Goal: Entertainment & Leisure: Consume media (video, audio)

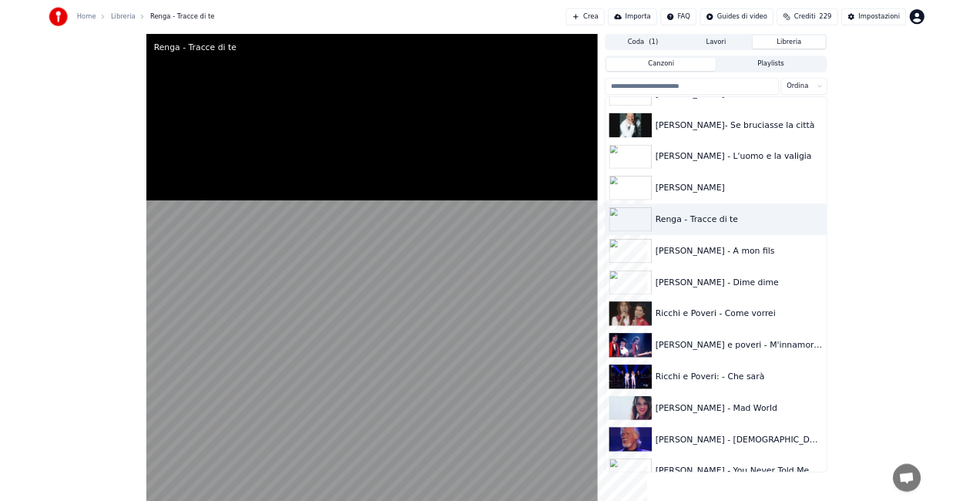
scroll to position [16120, 0]
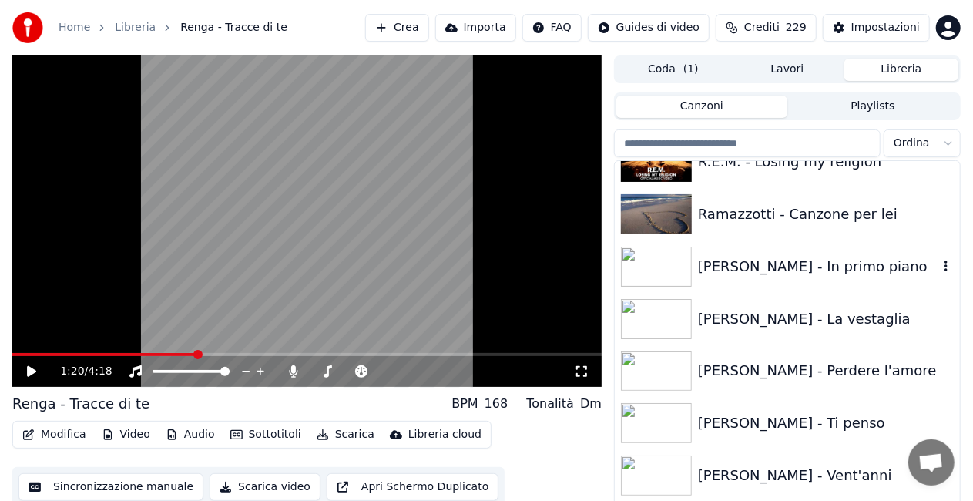
scroll to position [15812, 0]
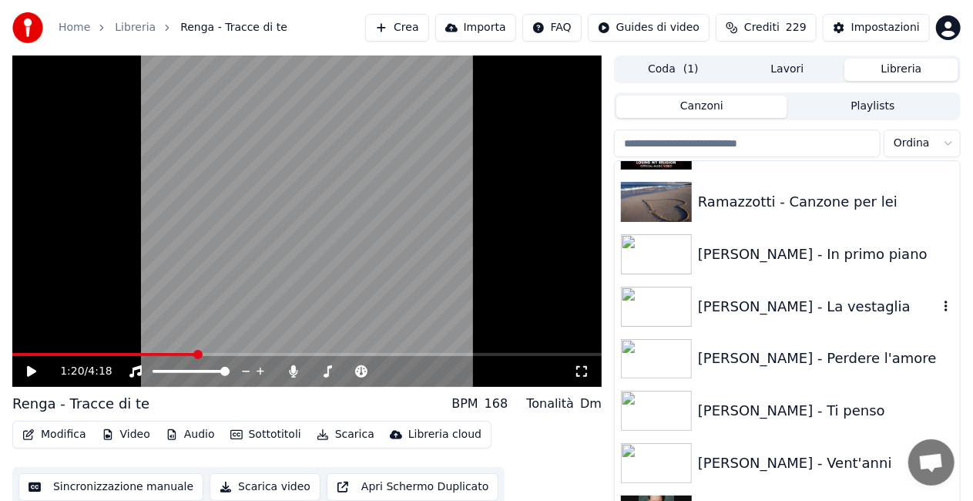
click at [805, 307] on div "[PERSON_NAME] - La vestaglia" at bounding box center [818, 307] width 240 height 22
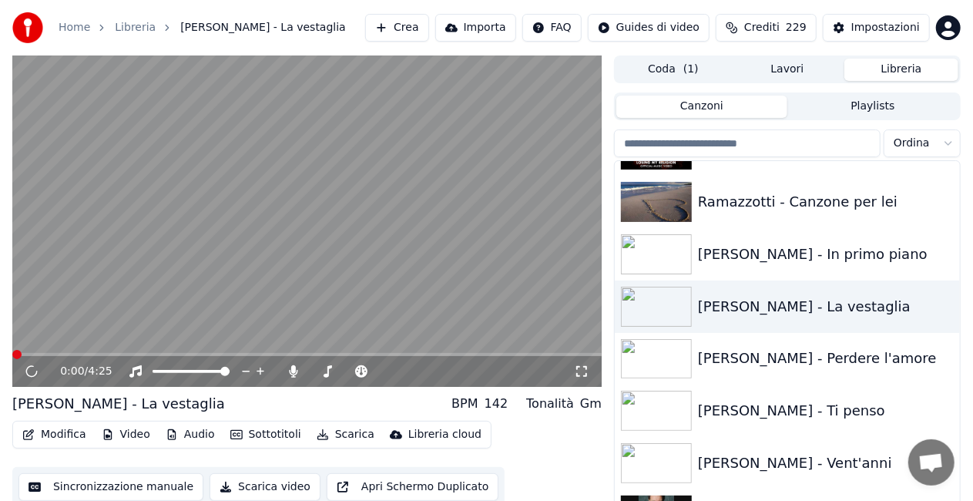
click at [580, 375] on icon at bounding box center [581, 371] width 15 height 12
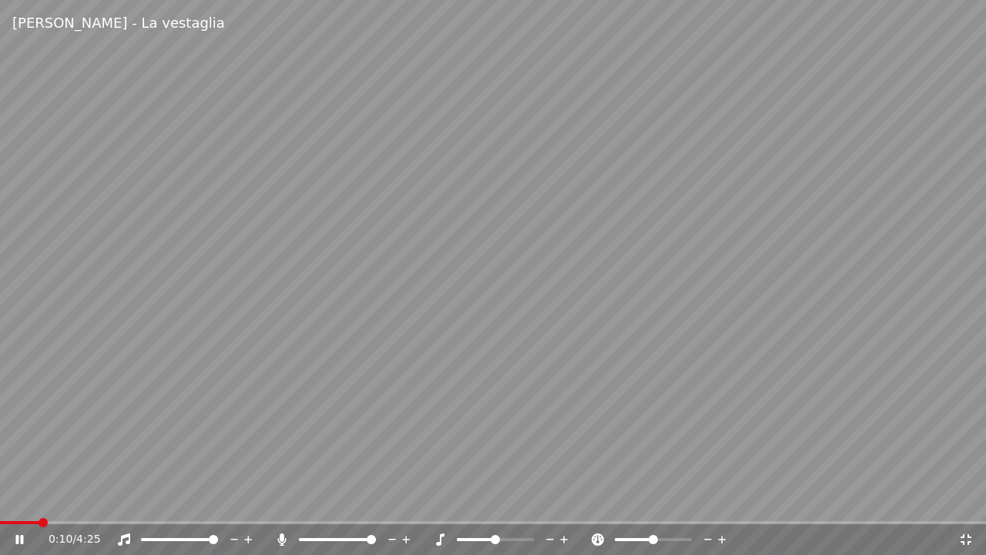
click at [287, 539] on icon at bounding box center [281, 539] width 15 height 12
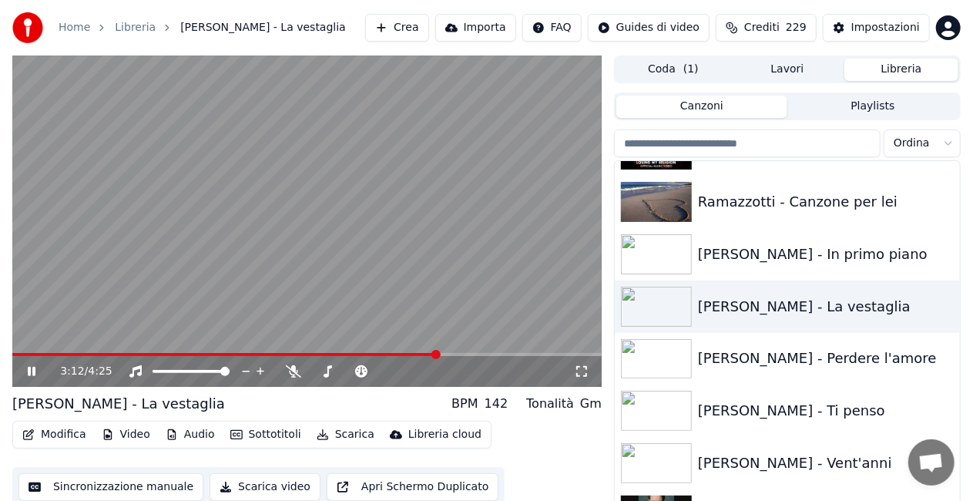
click at [399, 280] on video at bounding box center [307, 220] width 590 height 331
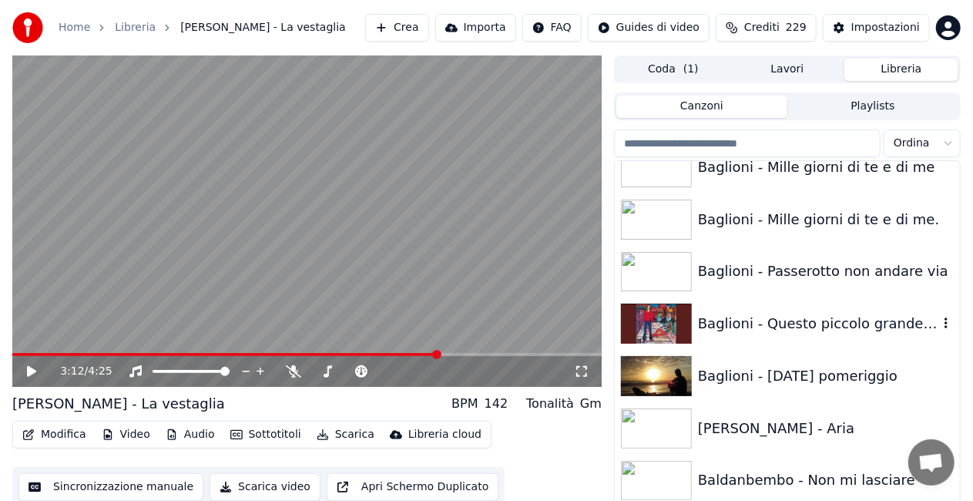
scroll to position [629, 0]
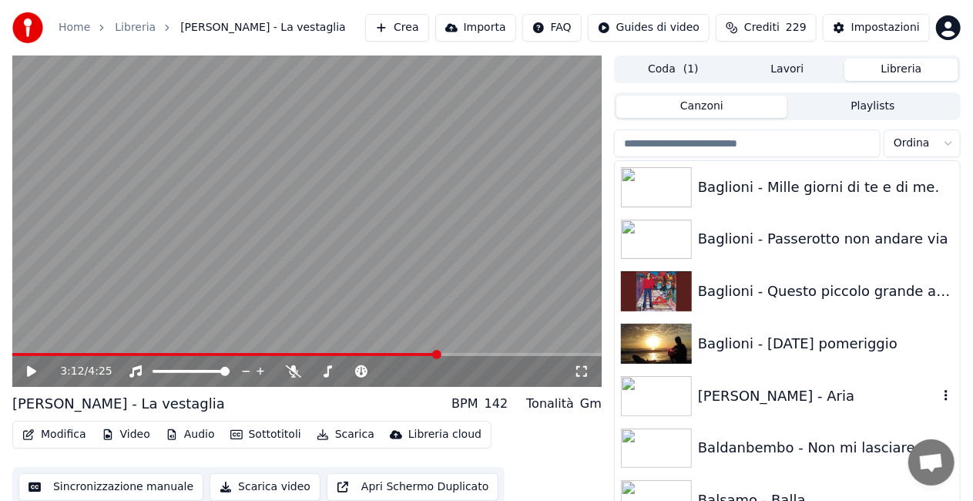
click at [800, 385] on div "[PERSON_NAME] - Aria" at bounding box center [818, 396] width 240 height 22
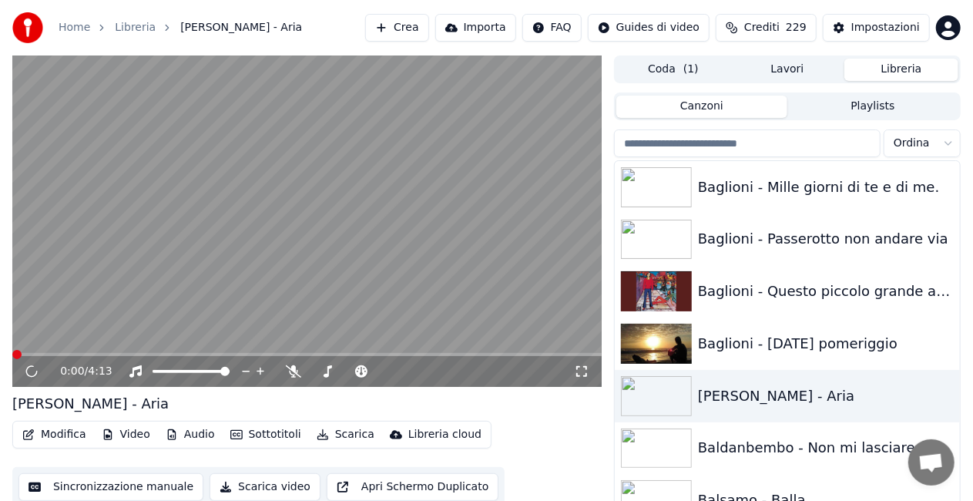
click at [578, 371] on icon at bounding box center [581, 371] width 15 height 12
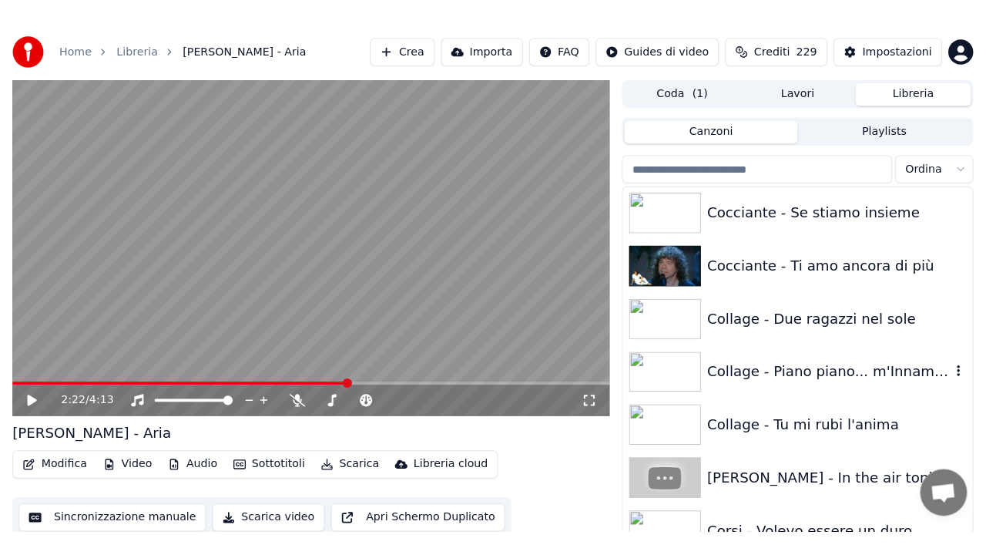
scroll to position [4868, 0]
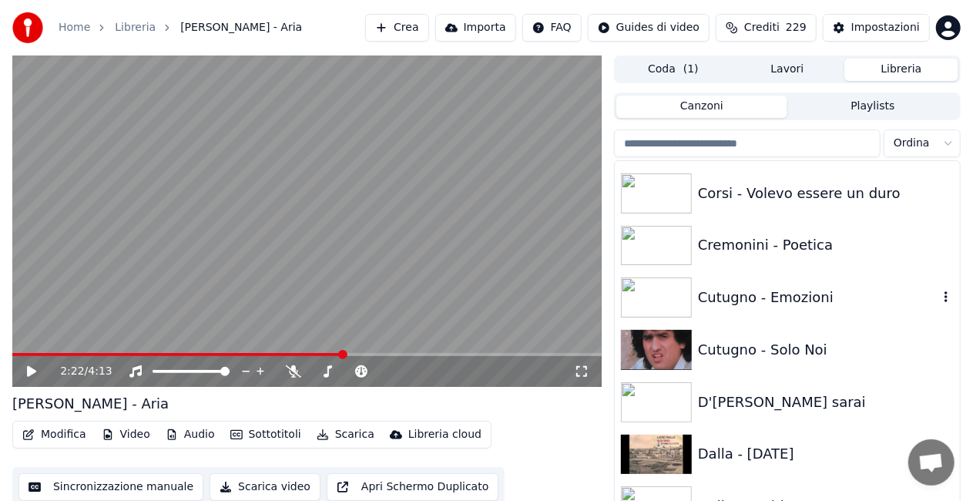
drag, startPoint x: 790, startPoint y: 296, endPoint x: 779, endPoint y: 301, distance: 11.7
click at [790, 295] on div "Cutugno - Emozioni" at bounding box center [818, 298] width 240 height 22
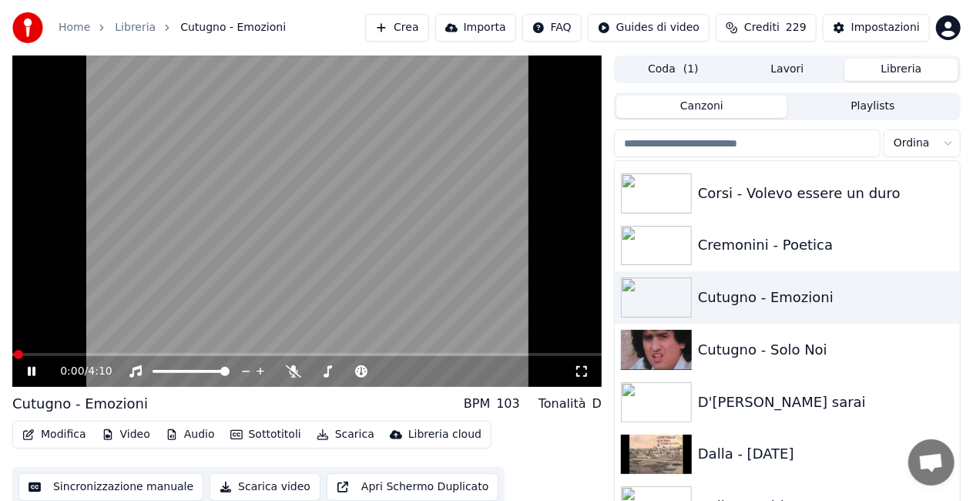
click at [583, 375] on icon at bounding box center [581, 371] width 15 height 12
